Goal: Information Seeking & Learning: Find contact information

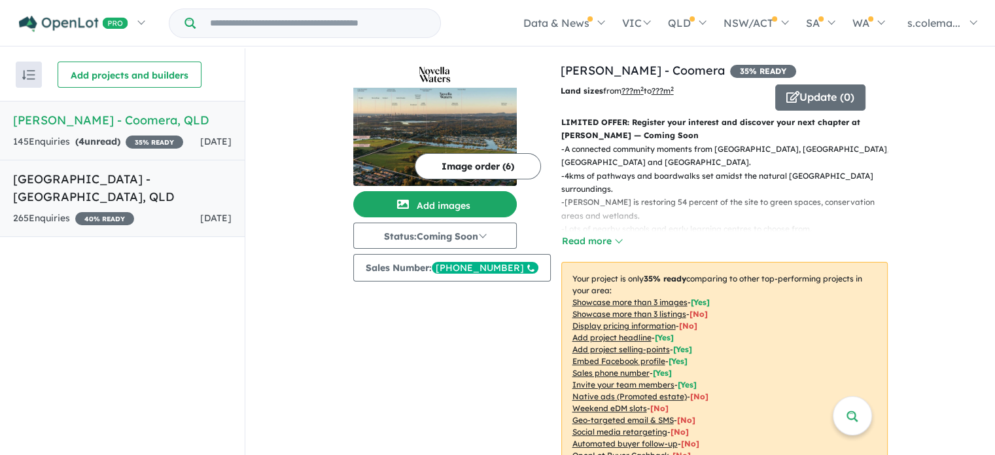
click at [122, 191] on h5 "[GEOGRAPHIC_DATA] - [GEOGRAPHIC_DATA] , [GEOGRAPHIC_DATA]" at bounding box center [122, 187] width 219 height 35
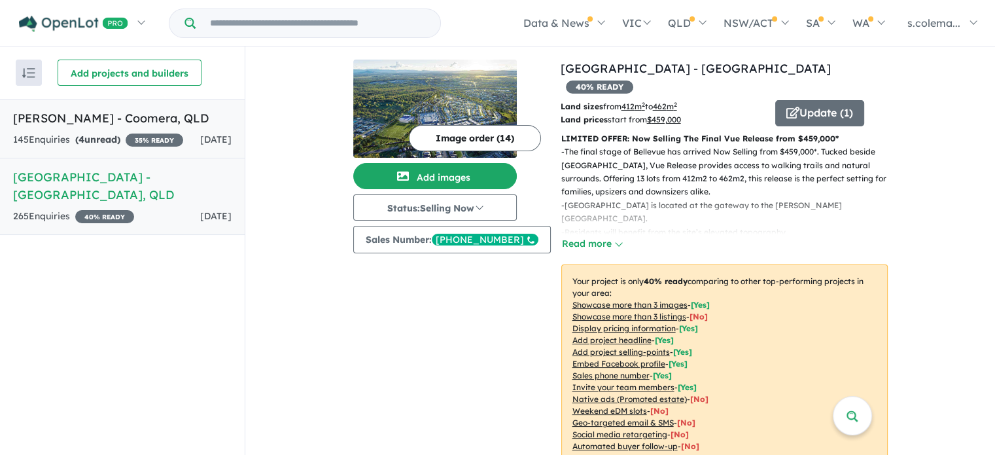
click at [152, 143] on div "145 Enquir ies ( 4 unread) 35 % READY" at bounding box center [98, 140] width 170 height 16
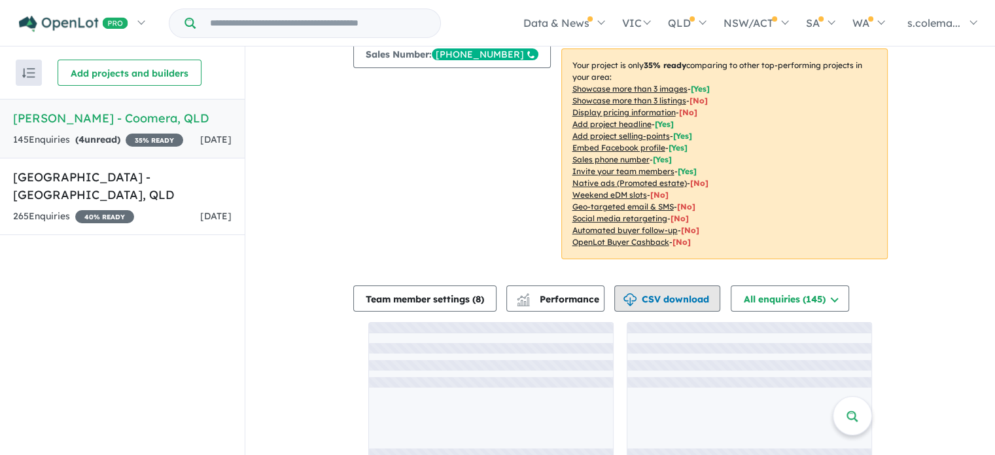
scroll to position [230, 0]
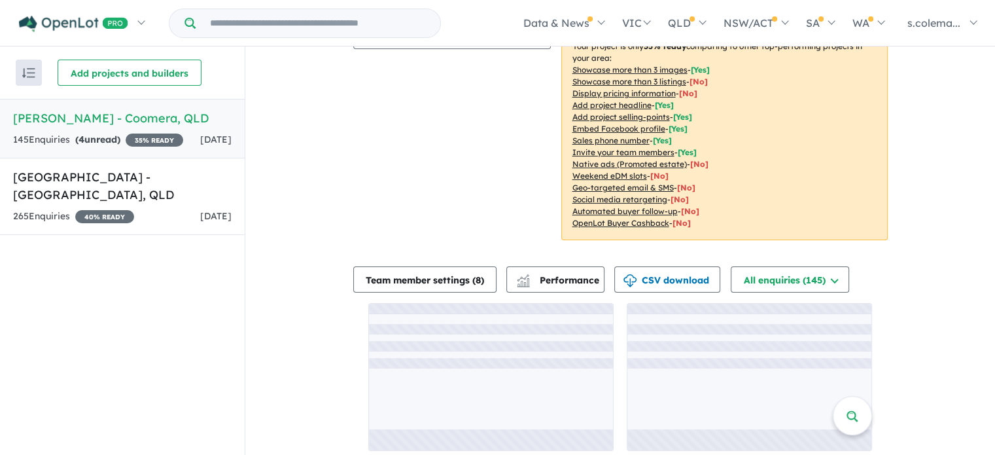
drag, startPoint x: 335, startPoint y: 258, endPoint x: 323, endPoint y: 240, distance: 21.6
click at [333, 253] on div "View 2 projects in your account [PERSON_NAME] - Coomera 35 % READY Land sizes f…" at bounding box center [620, 140] width 750 height 648
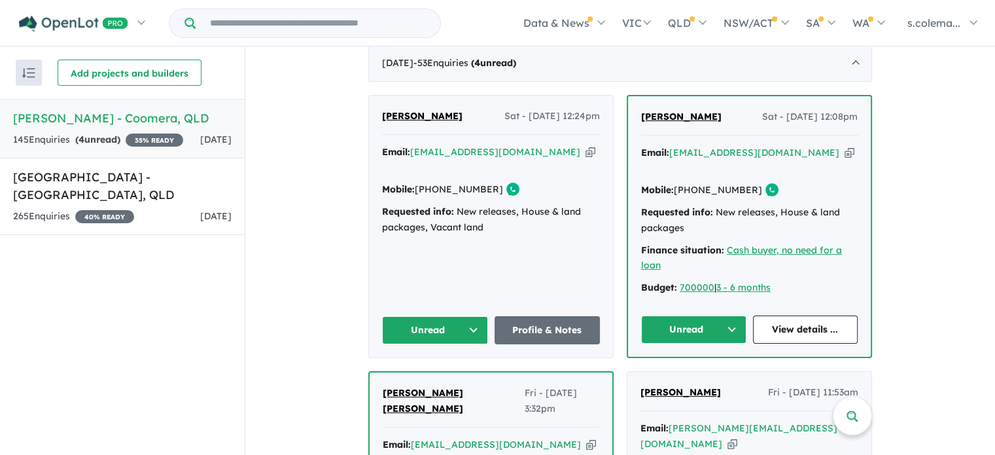
scroll to position [492, 0]
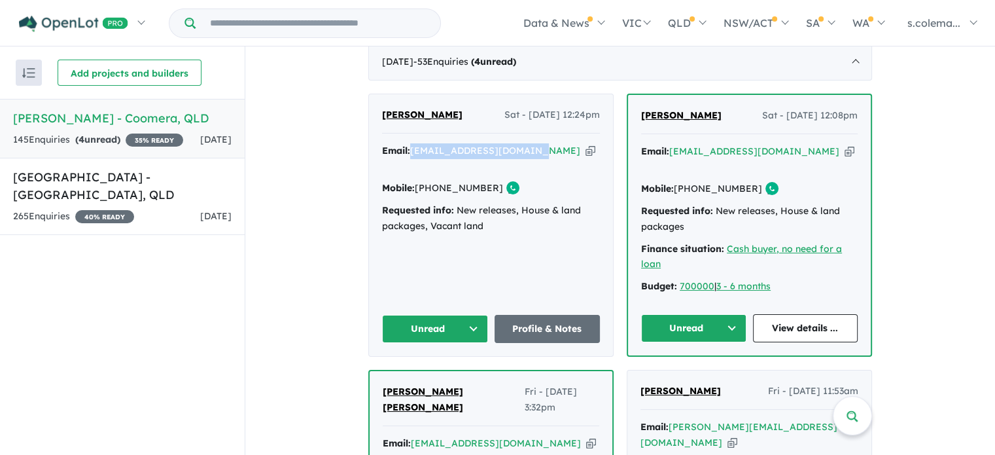
drag, startPoint x: 528, startPoint y: 138, endPoint x: 410, endPoint y: 141, distance: 118.5
click at [410, 143] on div "Email: [EMAIL_ADDRESS][DOMAIN_NAME] Copied!" at bounding box center [491, 158] width 218 height 31
copy a%20Novella%20Waters%20-%20Coomera"] "[EMAIL_ADDRESS][DOMAIN_NAME]"
drag, startPoint x: 442, startPoint y: 104, endPoint x: 377, endPoint y: 109, distance: 65.7
click at [377, 109] on div "[PERSON_NAME] Sat - [DATE] 12:24pm Email: [EMAIL_ADDRESS][DOMAIN_NAME] Copied! …" at bounding box center [491, 225] width 244 height 262
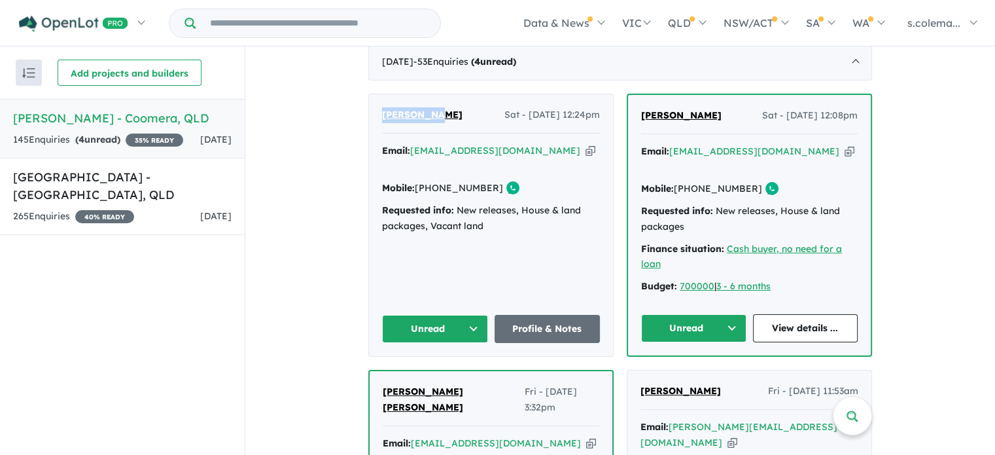
copy span "[PERSON_NAME]"
drag, startPoint x: 484, startPoint y: 162, endPoint x: 435, endPoint y: 164, distance: 49.2
click at [435, 181] on div "Mobile: [PHONE_NUMBER] Copied!" at bounding box center [491, 189] width 218 height 16
copy link "422 585 361"
click at [470, 315] on button "Unread" at bounding box center [435, 329] width 106 height 28
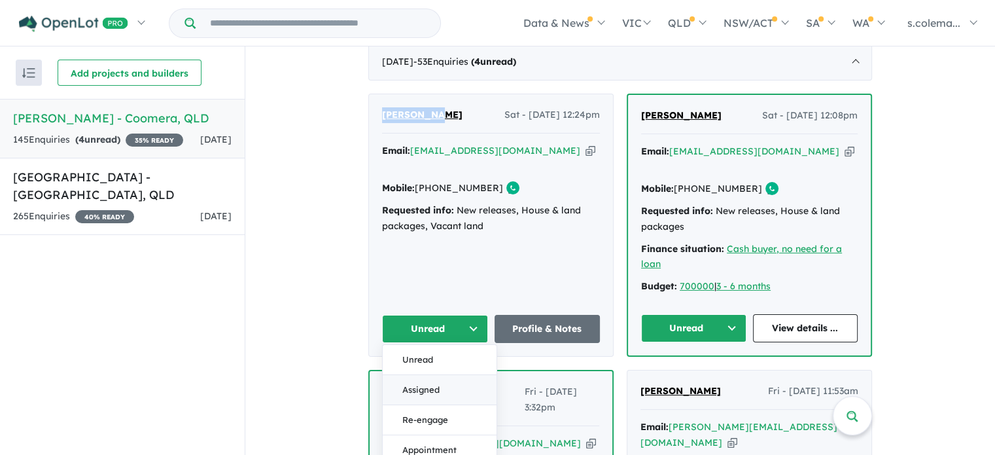
click at [448, 375] on button "Assigned" at bounding box center [440, 390] width 114 height 30
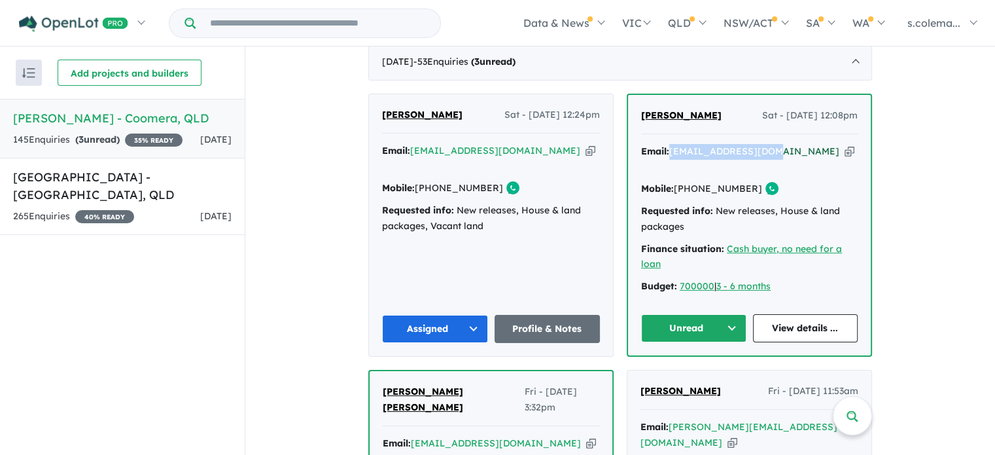
drag, startPoint x: 768, startPoint y: 138, endPoint x: 670, endPoint y: 143, distance: 97.7
click at [670, 144] on div "Email: [EMAIL_ADDRESS][DOMAIN_NAME] Copied!" at bounding box center [749, 159] width 217 height 31
copy a%20Novella%20Waters%20-%20Coomera"] "[EMAIL_ADDRESS][DOMAIN_NAME]"
click at [723, 314] on button "Unread" at bounding box center [693, 328] width 105 height 28
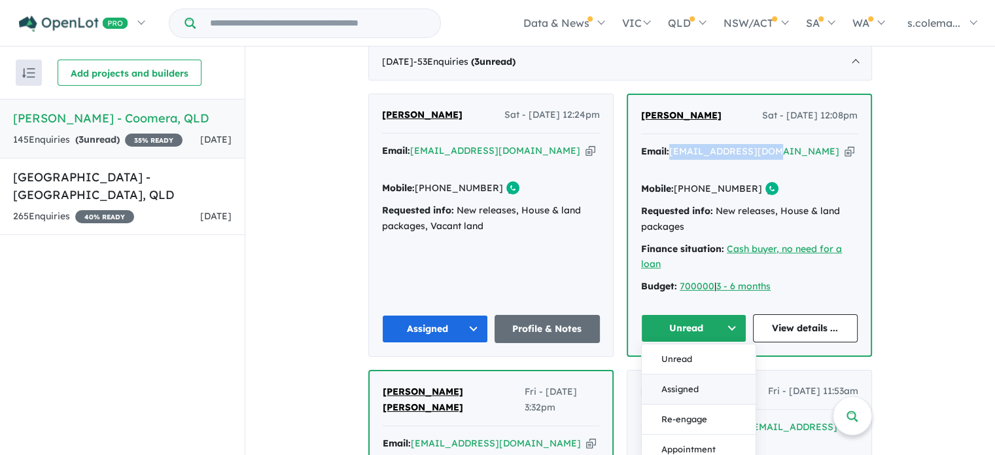
click at [706, 374] on button "Assigned" at bounding box center [699, 389] width 114 height 30
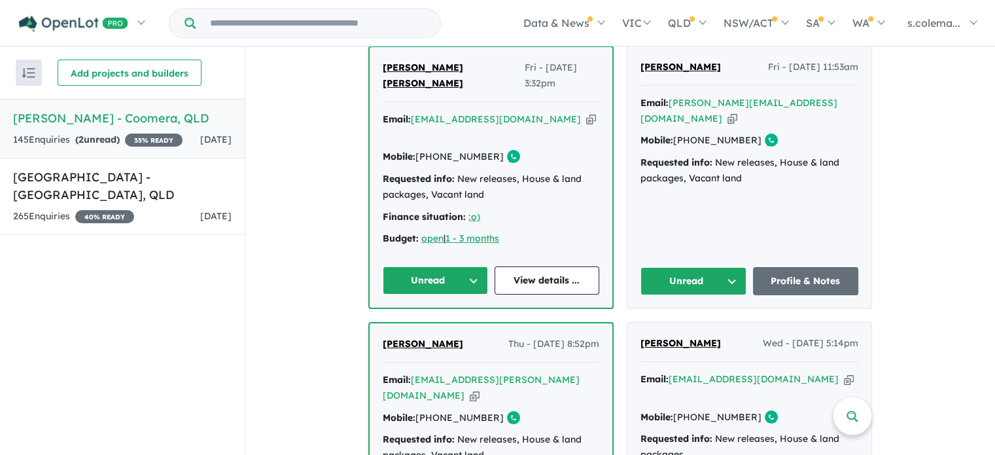
scroll to position [819, 0]
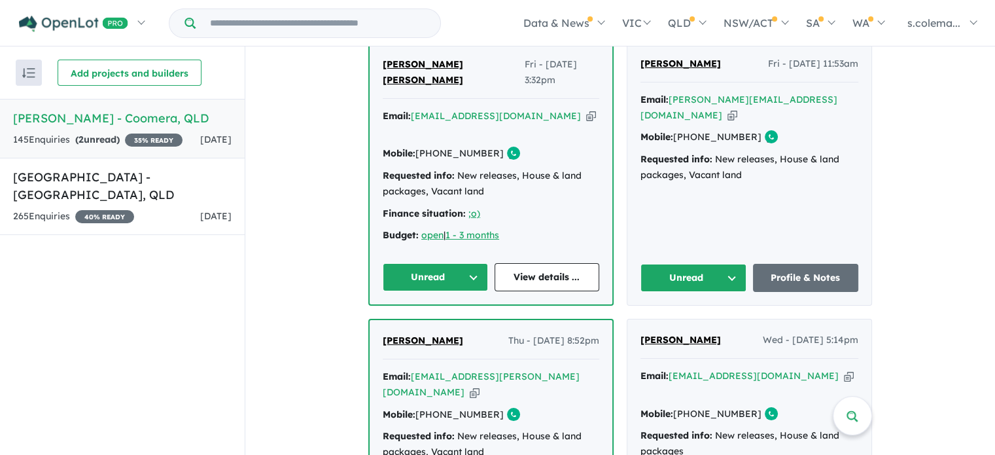
click at [462, 263] on button "Unread" at bounding box center [435, 277] width 105 height 28
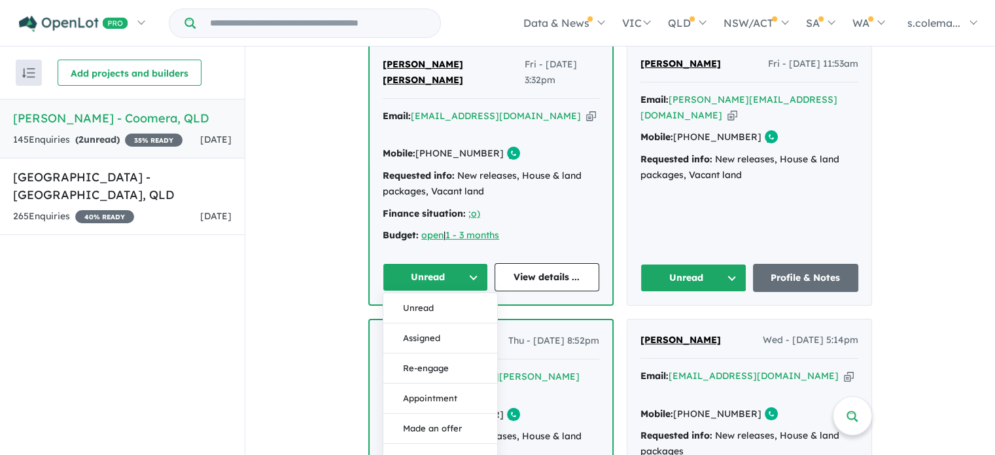
click at [433, 323] on button "Assigned" at bounding box center [441, 338] width 114 height 30
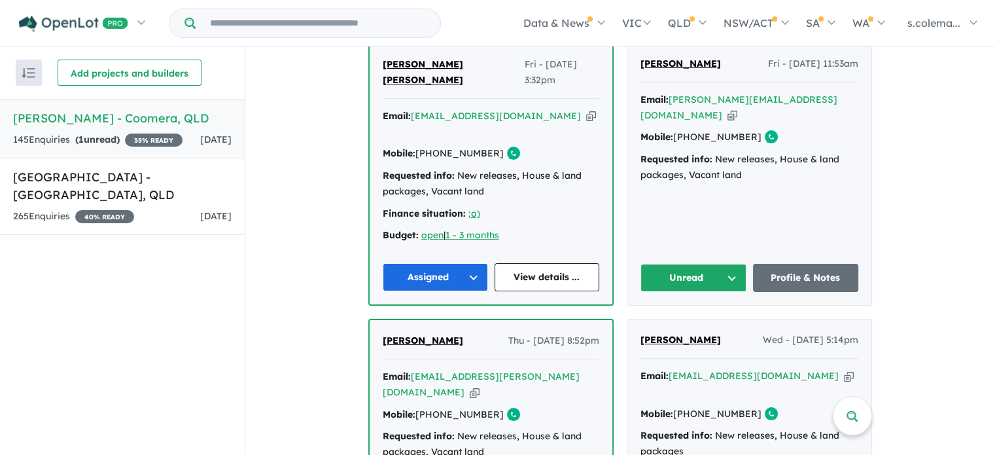
click at [723, 264] on button "Unread" at bounding box center [694, 278] width 106 height 28
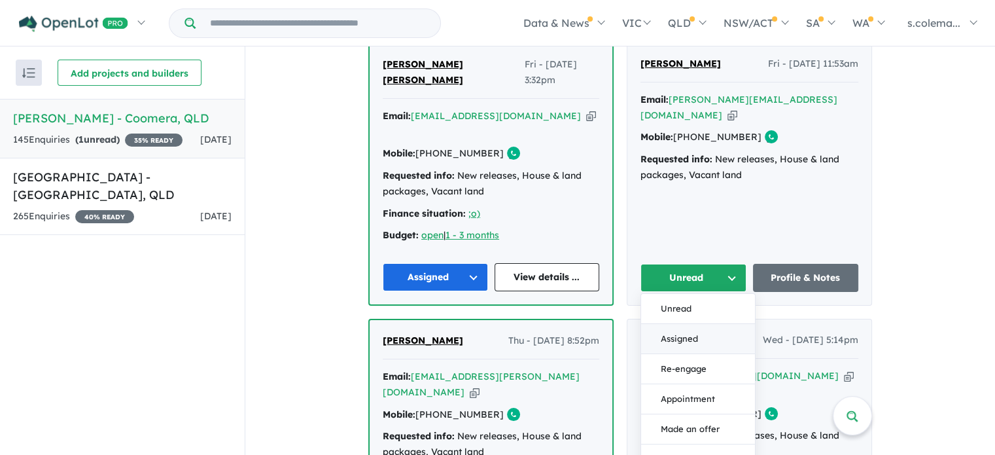
click at [705, 324] on button "Assigned" at bounding box center [698, 339] width 114 height 30
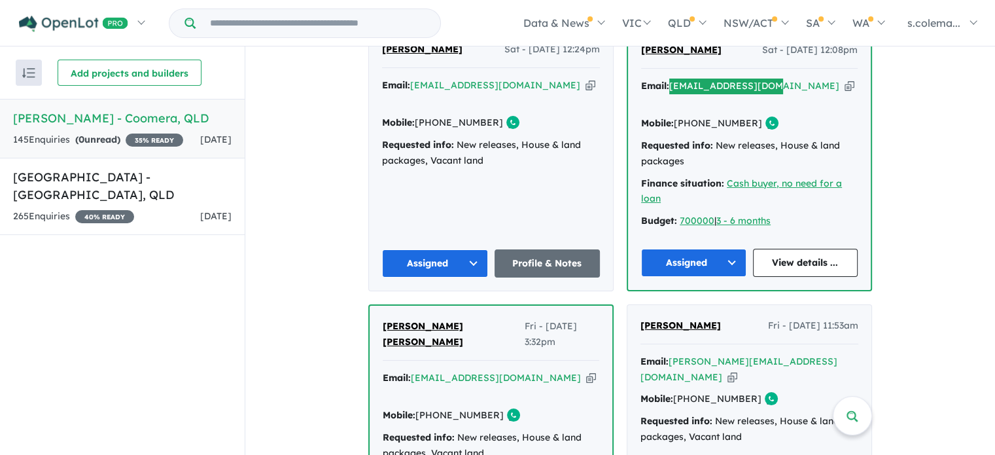
scroll to position [427, 0]
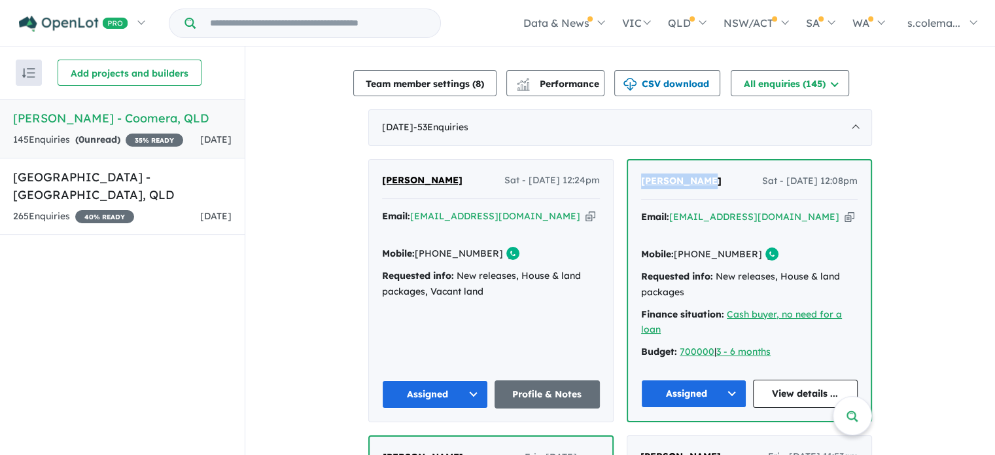
drag, startPoint x: 711, startPoint y: 163, endPoint x: 638, endPoint y: 169, distance: 72.9
click at [641, 173] on div "[PERSON_NAME] Sat - [DATE] 12:08pm" at bounding box center [749, 186] width 217 height 26
copy span "[PERSON_NAME]"
drag, startPoint x: 745, startPoint y: 224, endPoint x: 694, endPoint y: 225, distance: 51.1
click at [694, 247] on div "Mobile: [PHONE_NUMBER] Copied!" at bounding box center [749, 255] width 217 height 16
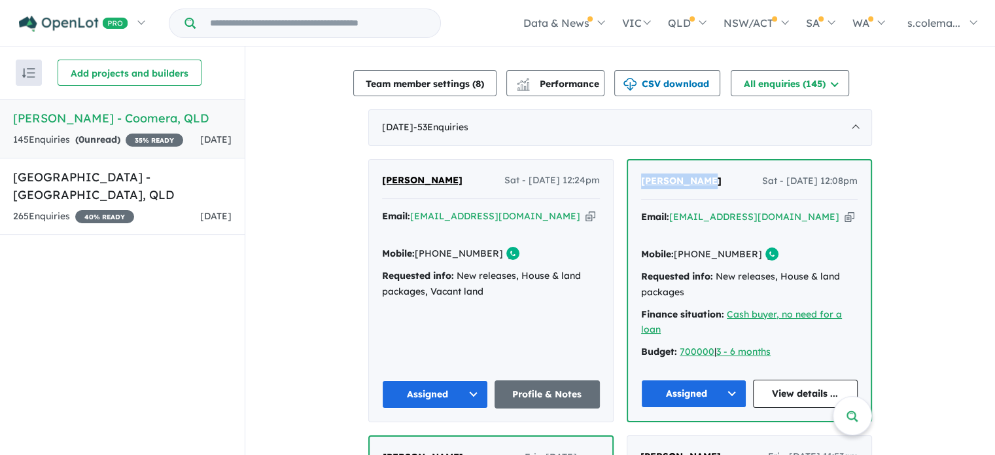
copy link "412 709 432"
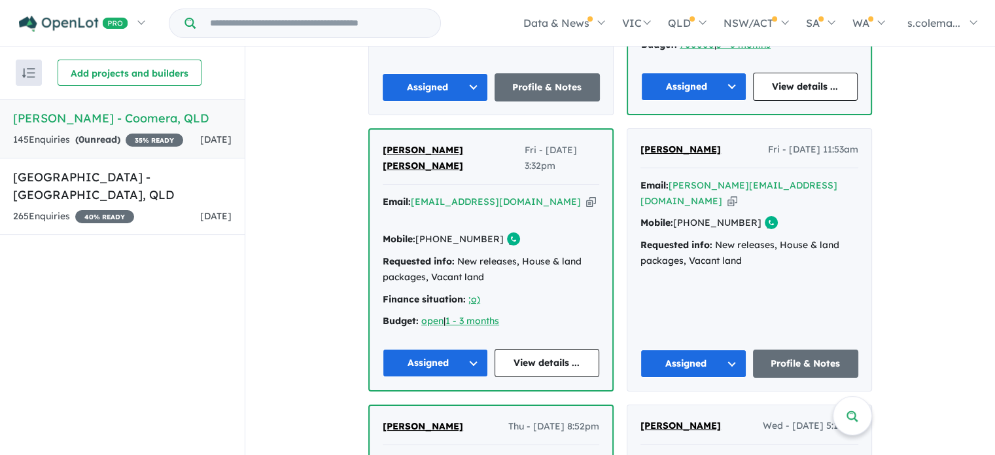
scroll to position [689, 0]
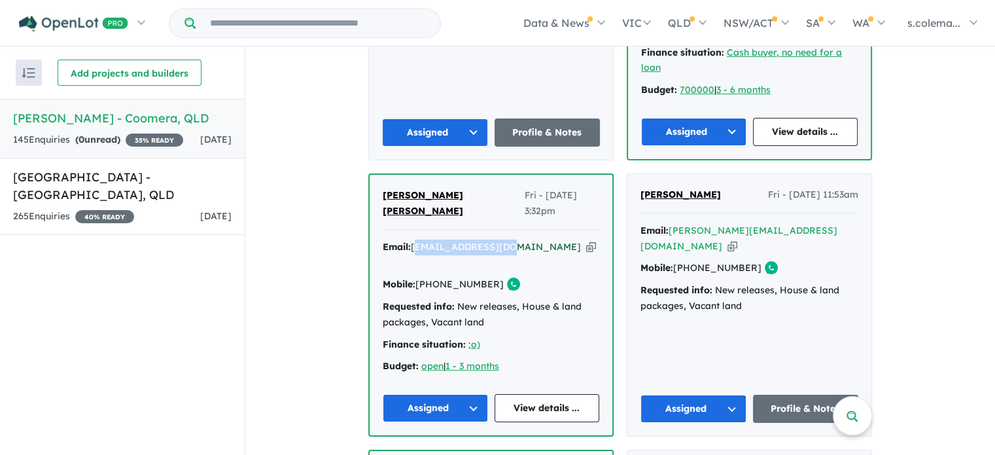
drag, startPoint x: 508, startPoint y: 205, endPoint x: 414, endPoint y: 206, distance: 93.6
click at [414, 240] on div "Email: [EMAIL_ADDRESS][DOMAIN_NAME] Copied!" at bounding box center [491, 255] width 217 height 31
drag, startPoint x: 526, startPoint y: 223, endPoint x: 518, endPoint y: 224, distance: 8.6
click at [526, 277] on div "Mobile: [PHONE_NUMBER] Copied!" at bounding box center [491, 285] width 217 height 16
drag, startPoint x: 509, startPoint y: 206, endPoint x: 411, endPoint y: 210, distance: 98.2
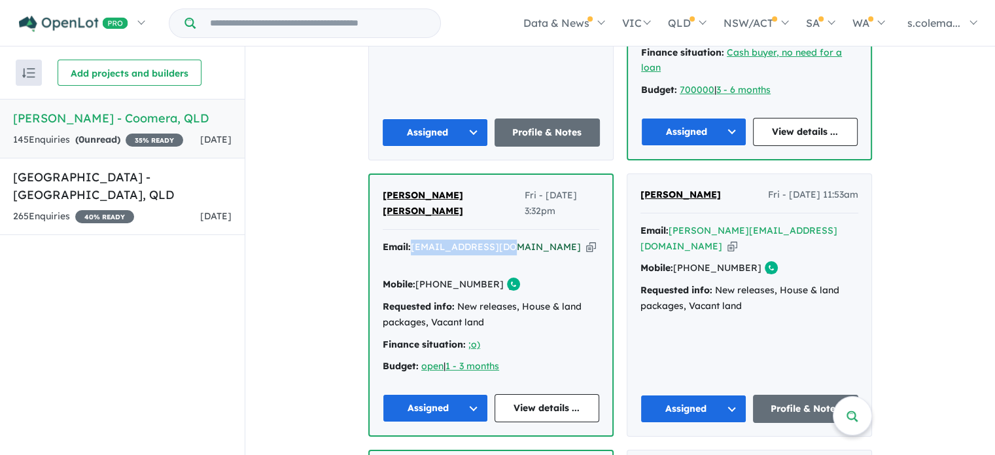
click at [411, 240] on div "Email: [EMAIL_ADDRESS][DOMAIN_NAME] Copied!" at bounding box center [491, 255] width 217 height 31
copy a%20Novella%20Waters%20-%20Coomera"] "[EMAIL_ADDRESS][DOMAIN_NAME]"
drag, startPoint x: 470, startPoint y: 175, endPoint x: 378, endPoint y: 175, distance: 91.6
click at [378, 175] on div "[PERSON_NAME] [PERSON_NAME] Fri - [DATE] 3:32pm Email: [EMAIL_ADDRESS][DOMAIN_N…" at bounding box center [491, 305] width 243 height 260
copy span "[PERSON_NAME] [PERSON_NAME]"
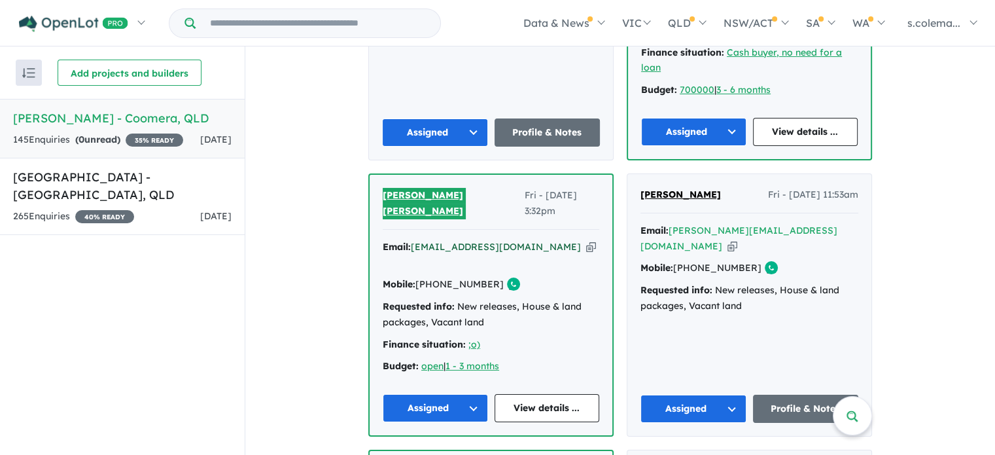
scroll to position [819, 0]
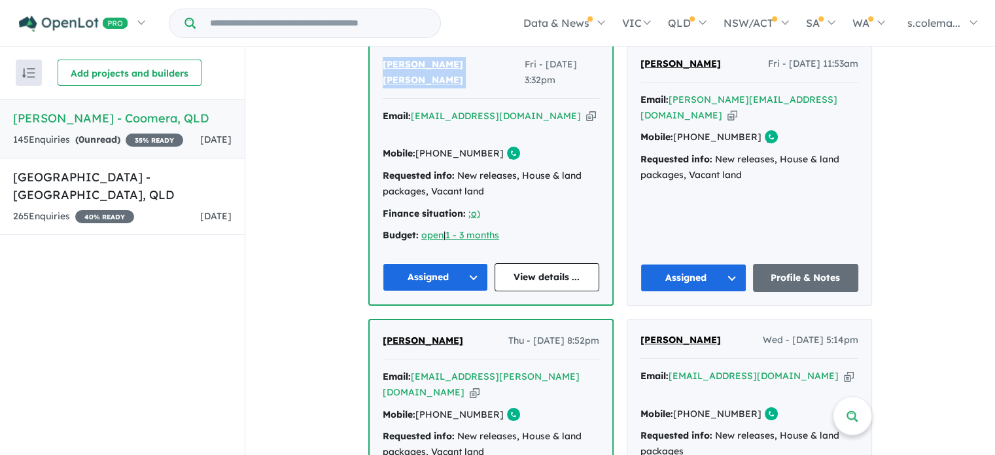
drag, startPoint x: 485, startPoint y: 94, endPoint x: 432, endPoint y: 99, distance: 53.3
click at [432, 147] on link "[PHONE_NUMBER]" at bounding box center [460, 153] width 88 height 12
copy link "423 486 945"
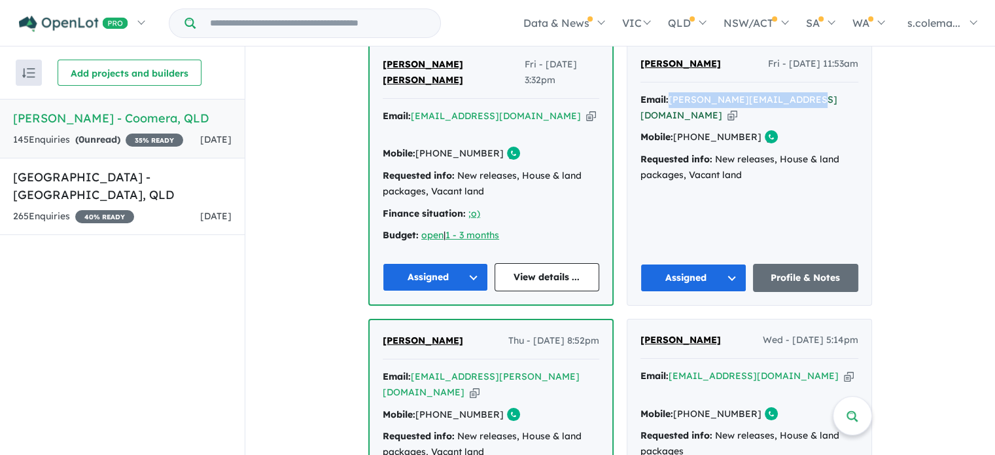
drag, startPoint x: 808, startPoint y: 73, endPoint x: 671, endPoint y: 78, distance: 137.5
click at [671, 92] on div "Email: [PERSON_NAME][EMAIL_ADDRESS][DOMAIN_NAME] Copied!" at bounding box center [750, 107] width 218 height 31
copy a%20Novella%20Waters%20-%20Coomera"] "[PERSON_NAME][EMAIL_ADDRESS][DOMAIN_NAME]"
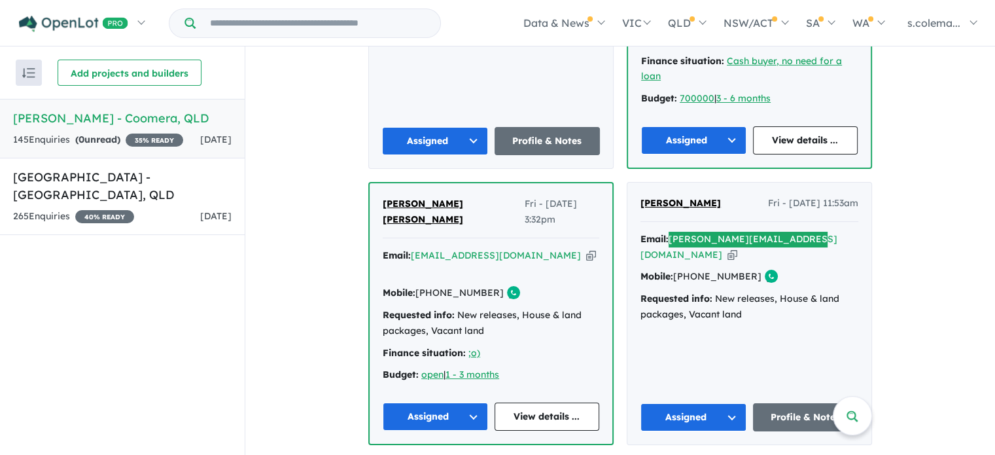
scroll to position [689, 0]
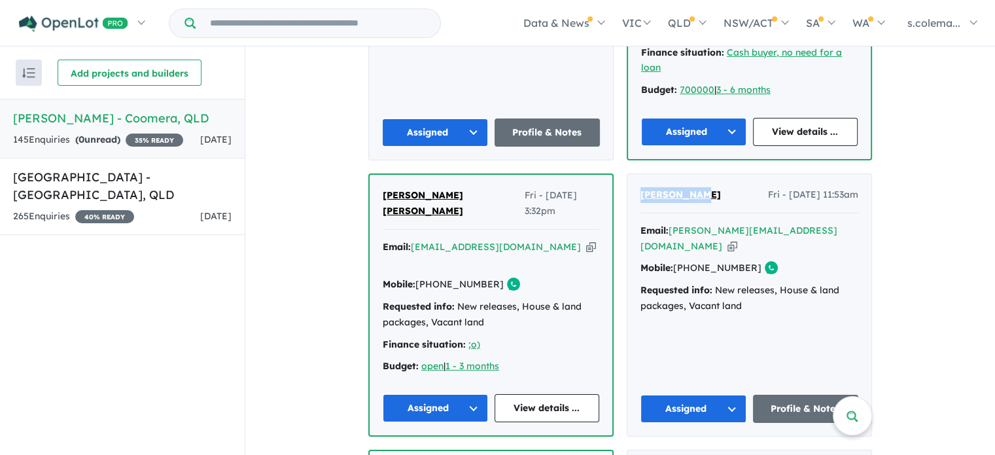
drag, startPoint x: 711, startPoint y: 170, endPoint x: 639, endPoint y: 173, distance: 72.1
click at [641, 187] on div "[PERSON_NAME] - [DATE] 11:53am" at bounding box center [750, 200] width 218 height 26
drag, startPoint x: 743, startPoint y: 227, endPoint x: 694, endPoint y: 228, distance: 49.1
click at [694, 260] on div "Mobile: [PHONE_NUMBER] Copied!" at bounding box center [750, 268] width 218 height 16
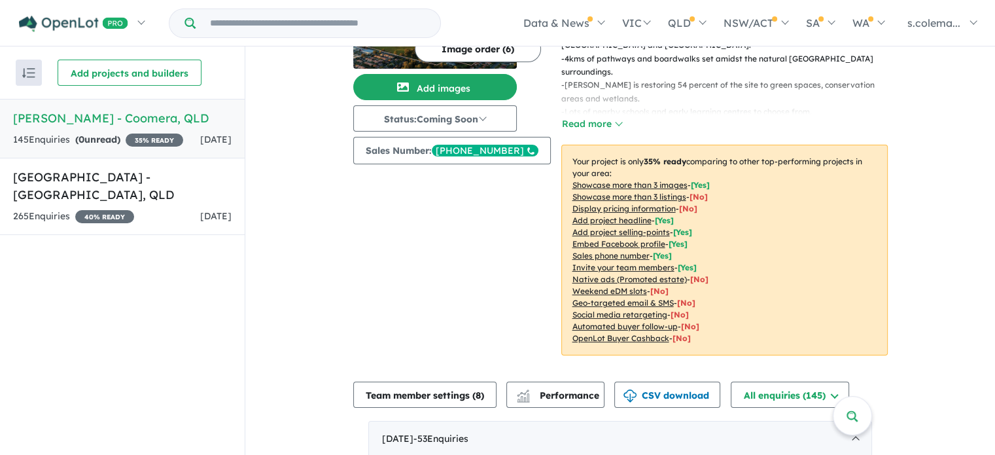
scroll to position [0, 0]
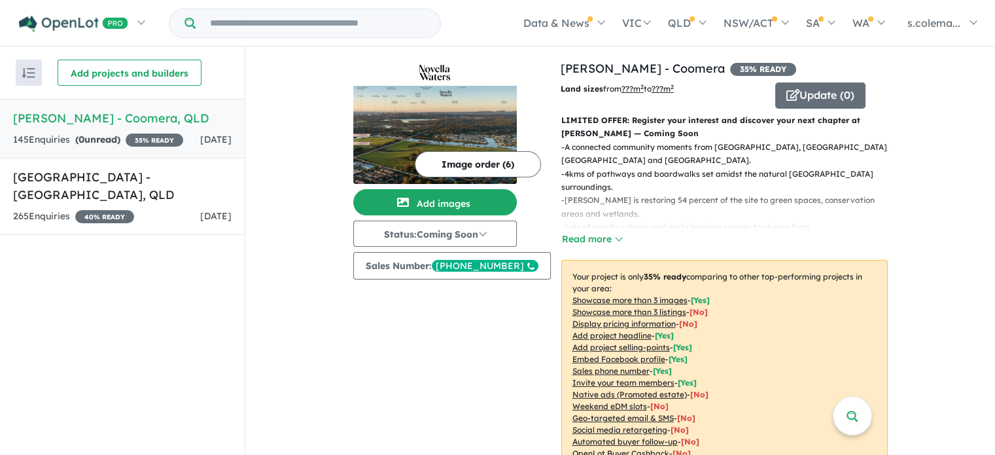
click at [141, 144] on div "145 Enquir ies ( 0 unread) 35 % READY" at bounding box center [98, 140] width 170 height 16
click at [122, 187] on h5 "[GEOGRAPHIC_DATA] - [GEOGRAPHIC_DATA] , [GEOGRAPHIC_DATA]" at bounding box center [122, 185] width 219 height 35
